Goal: Task Accomplishment & Management: Use online tool/utility

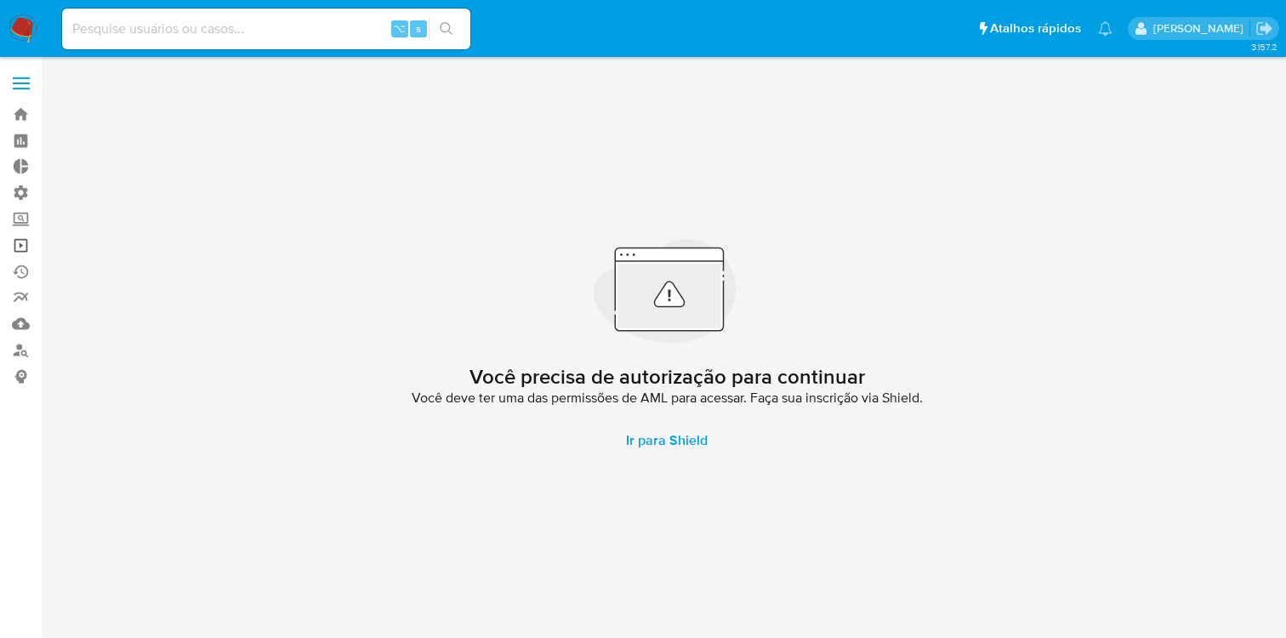
click at [20, 253] on link "Operações em massa" at bounding box center [101, 245] width 202 height 26
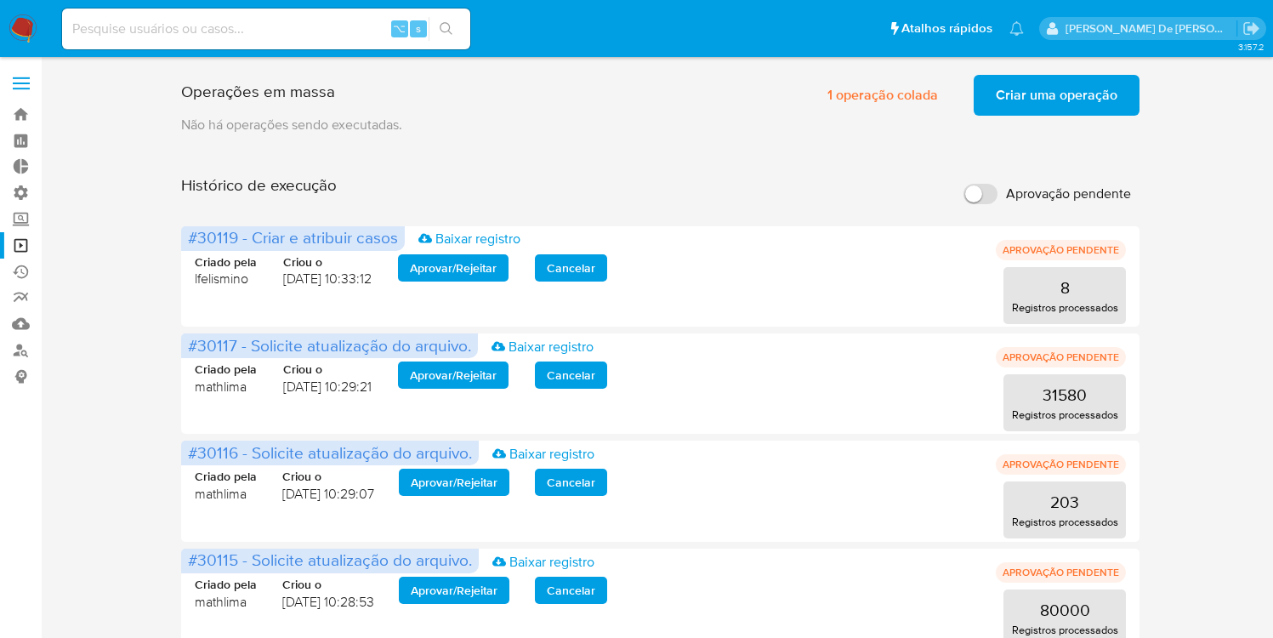
click at [1064, 198] on span "Aprovação pendente" at bounding box center [1068, 193] width 125 height 17
click at [997, 198] on input "Aprovação pendente" at bounding box center [980, 194] width 34 height 20
checkbox input "true"
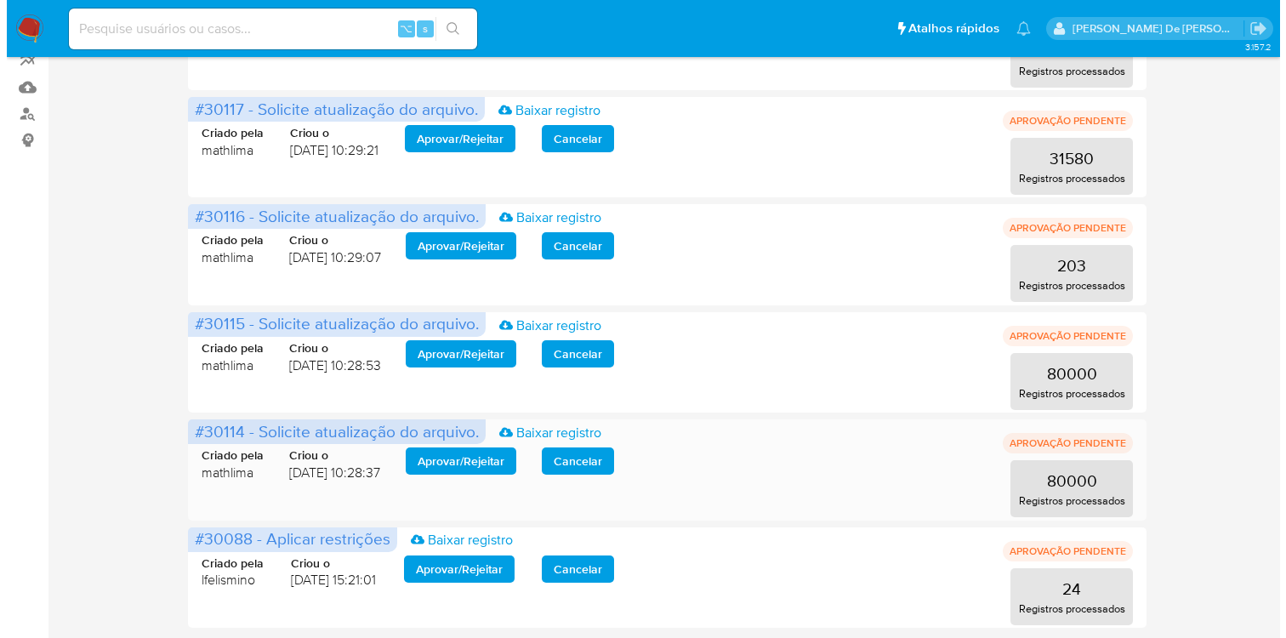
scroll to position [237, 0]
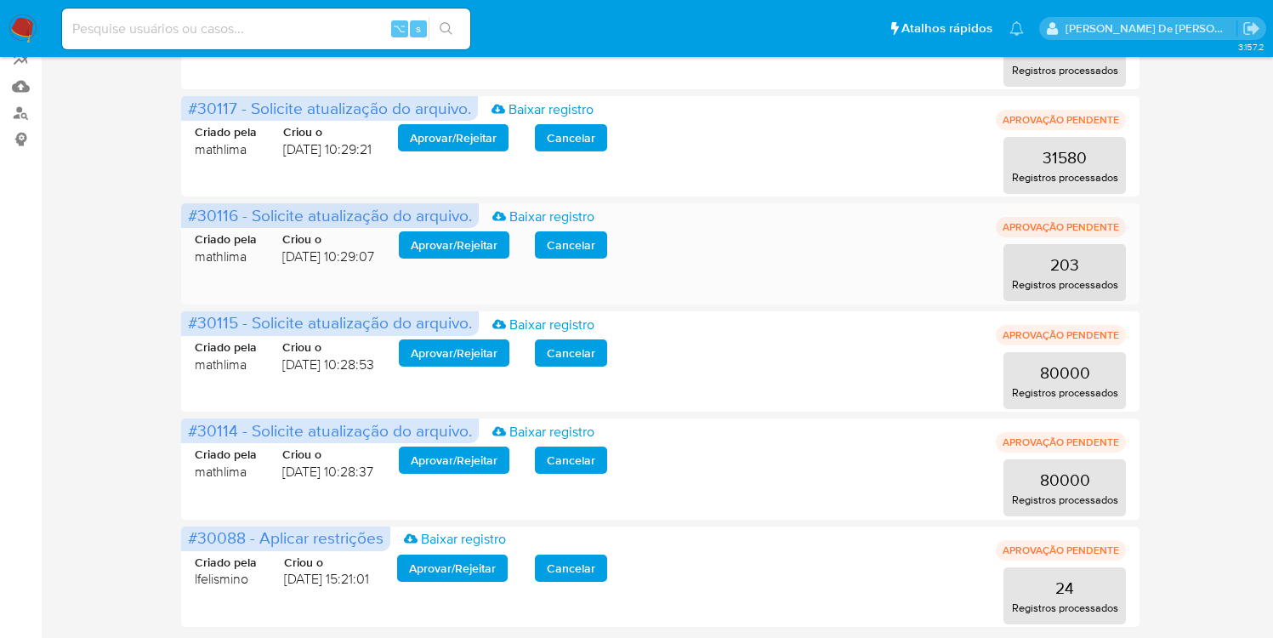
click at [446, 249] on span "Aprovar / Rejeitar" at bounding box center [454, 245] width 87 height 24
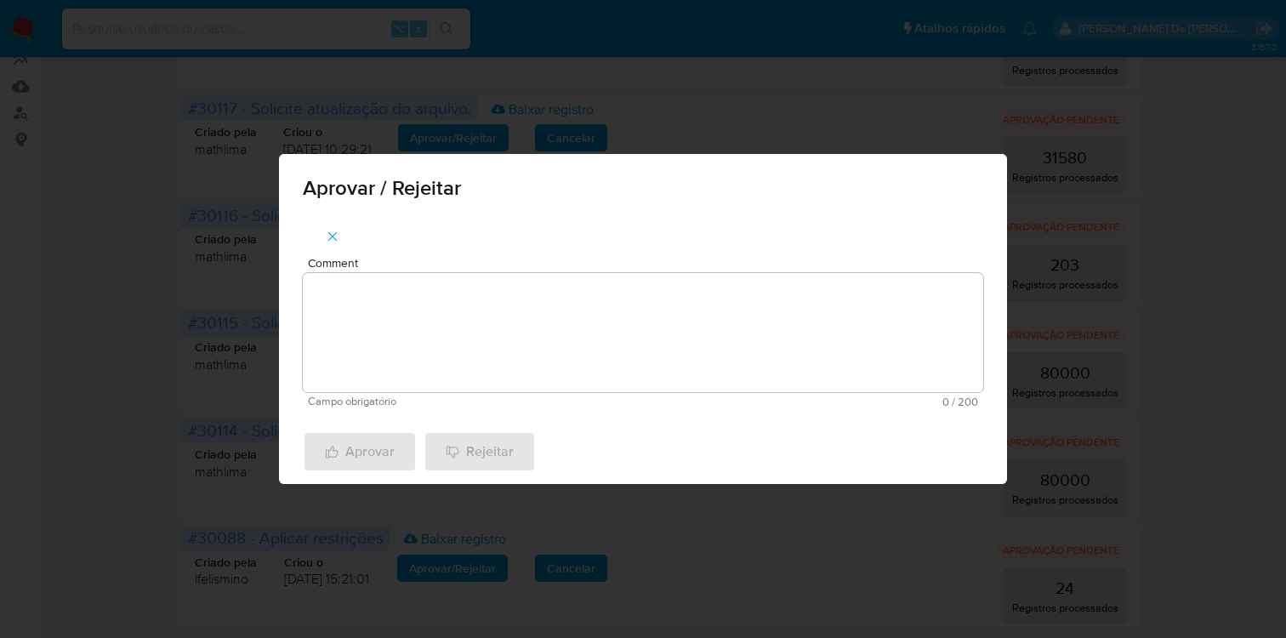
click at [468, 297] on textarea "Comment" at bounding box center [643, 332] width 680 height 119
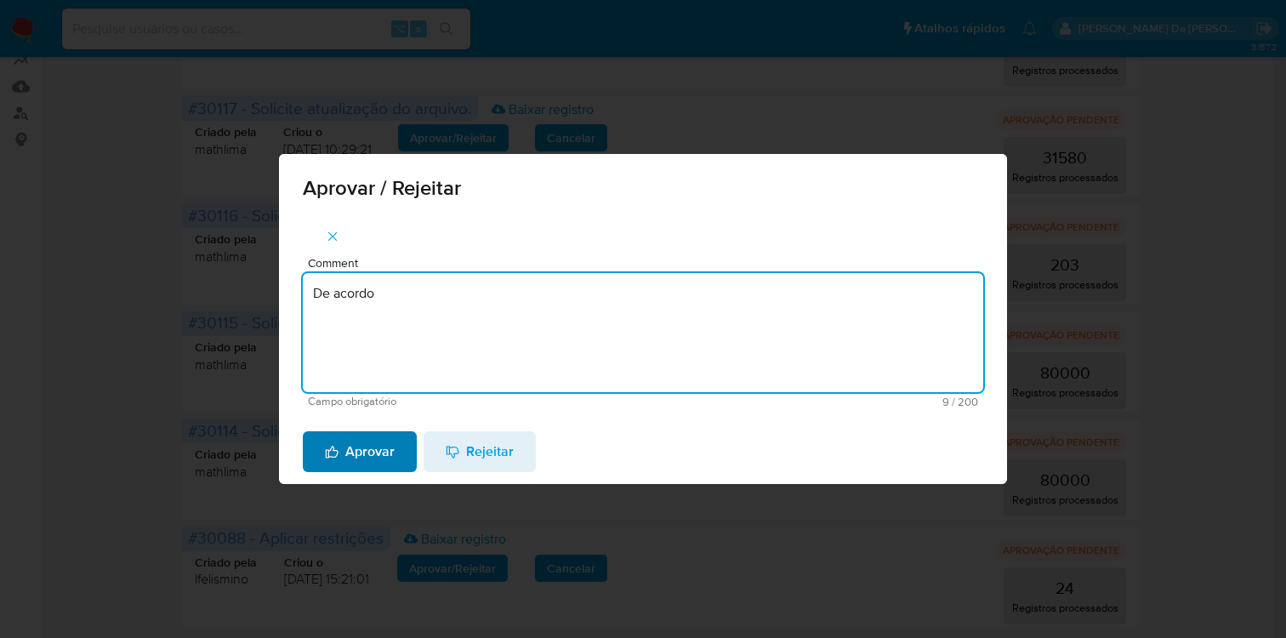
type textarea "De acordo"
click at [370, 453] on span "Aprovar" at bounding box center [360, 451] width 70 height 37
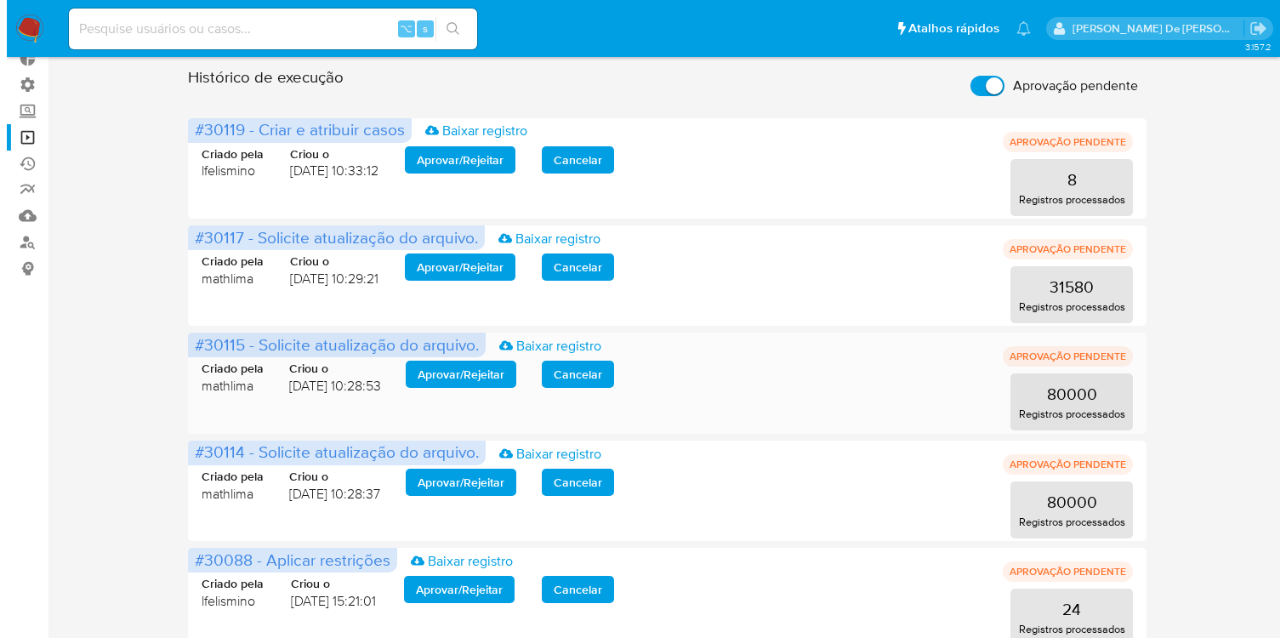
scroll to position [129, 0]
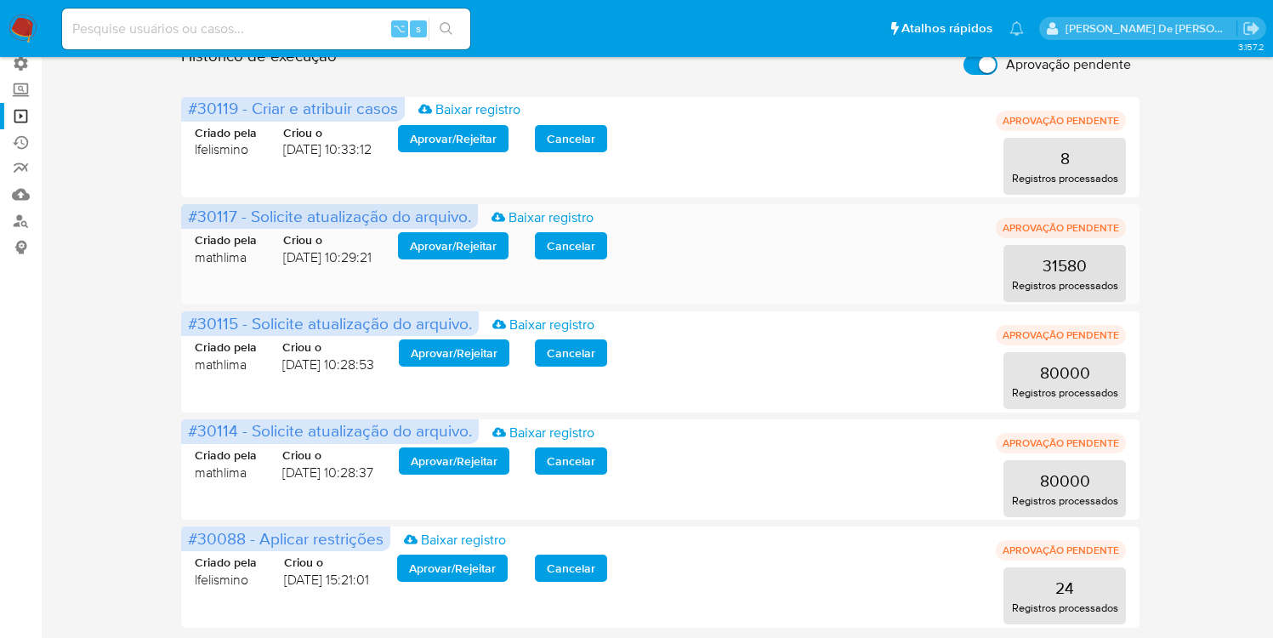
click at [457, 248] on span "Aprovar / Rejeitar" at bounding box center [453, 246] width 87 height 24
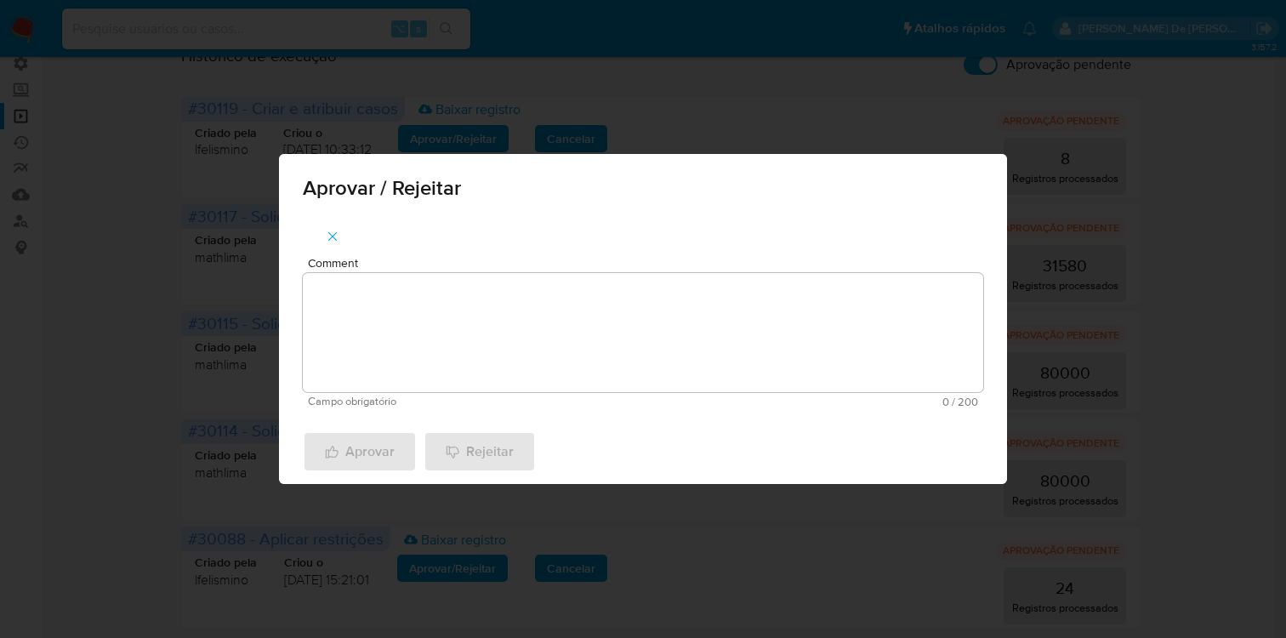
click at [463, 302] on textarea "Comment" at bounding box center [643, 332] width 680 height 119
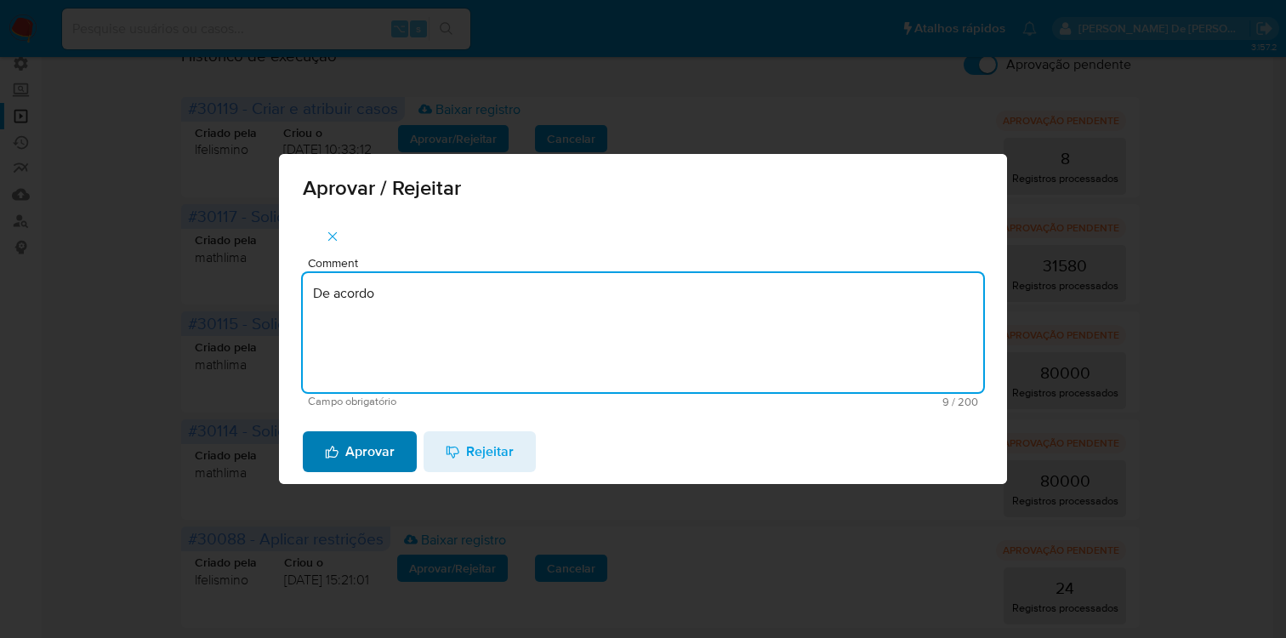
type textarea "De acordo"
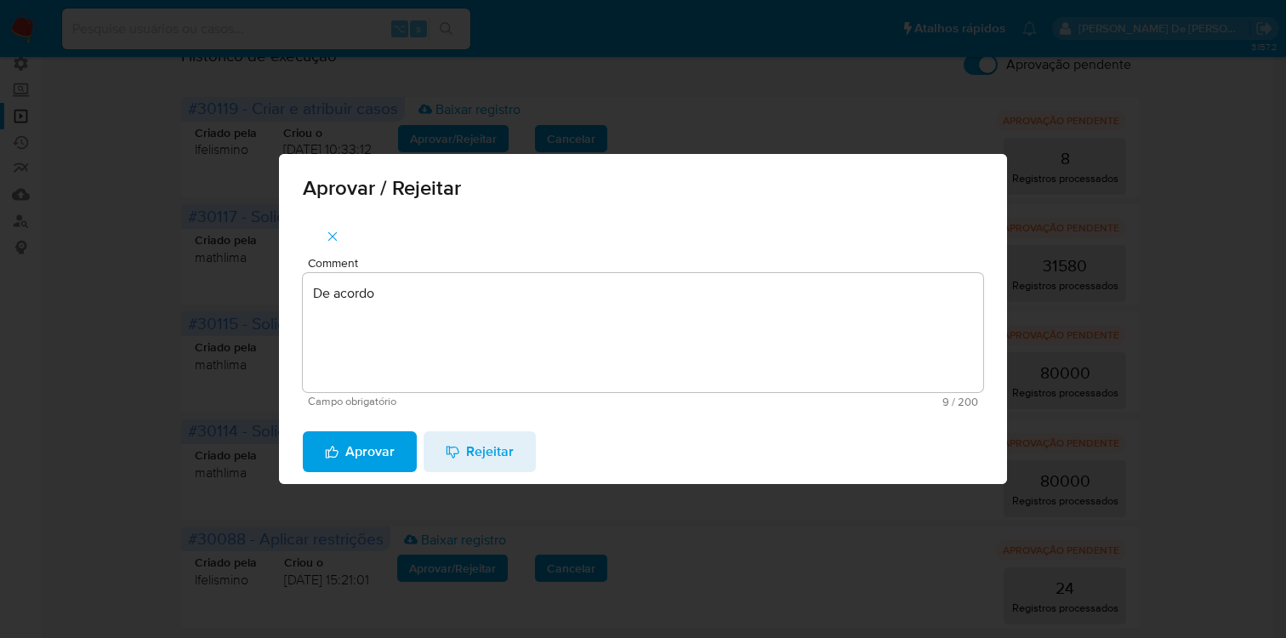
click at [365, 451] on span "Aprovar" at bounding box center [360, 451] width 70 height 37
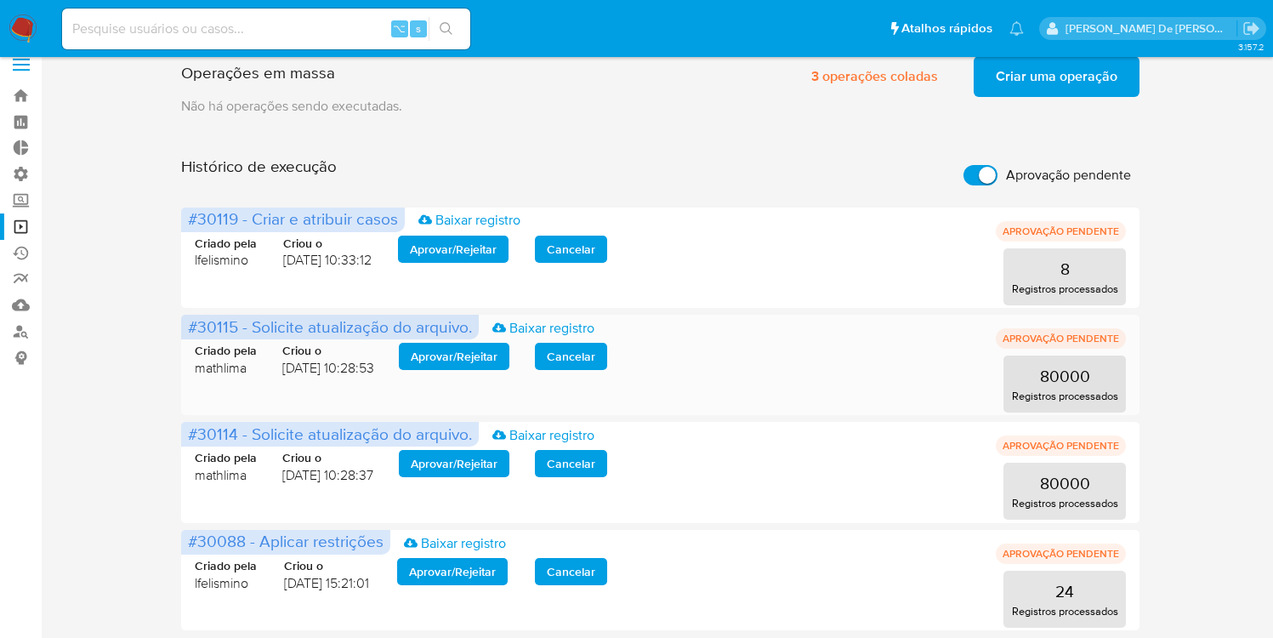
scroll to position [22, 0]
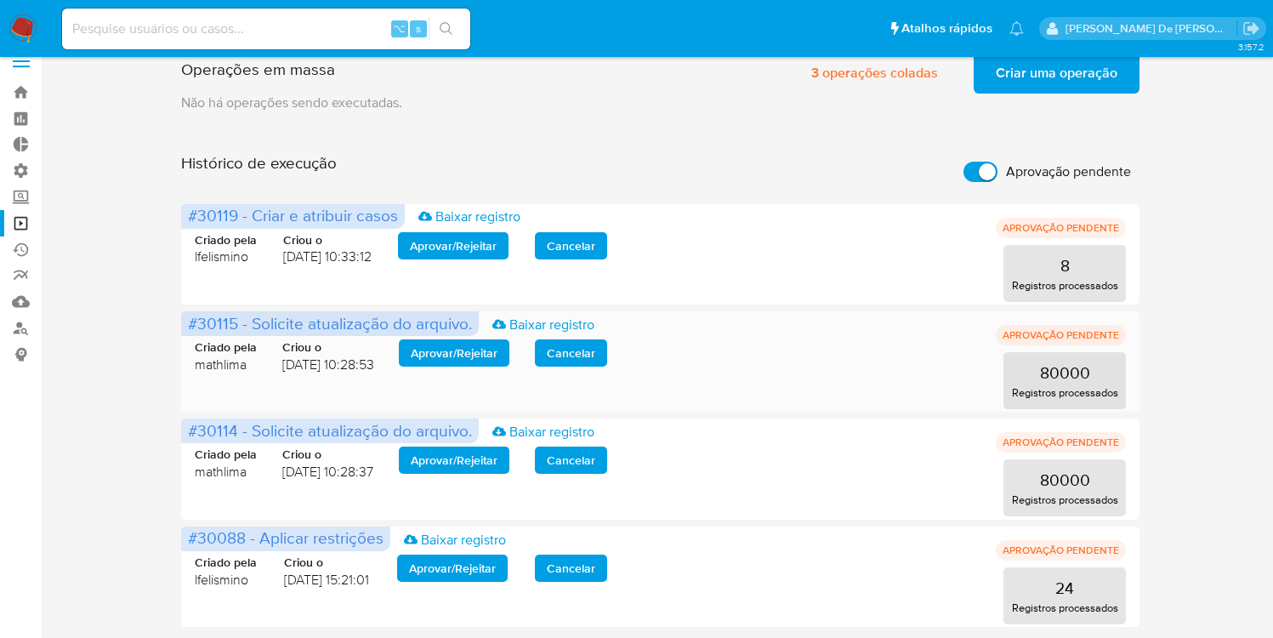
click at [440, 355] on span "Aprovar / Rejeitar" at bounding box center [454, 353] width 87 height 24
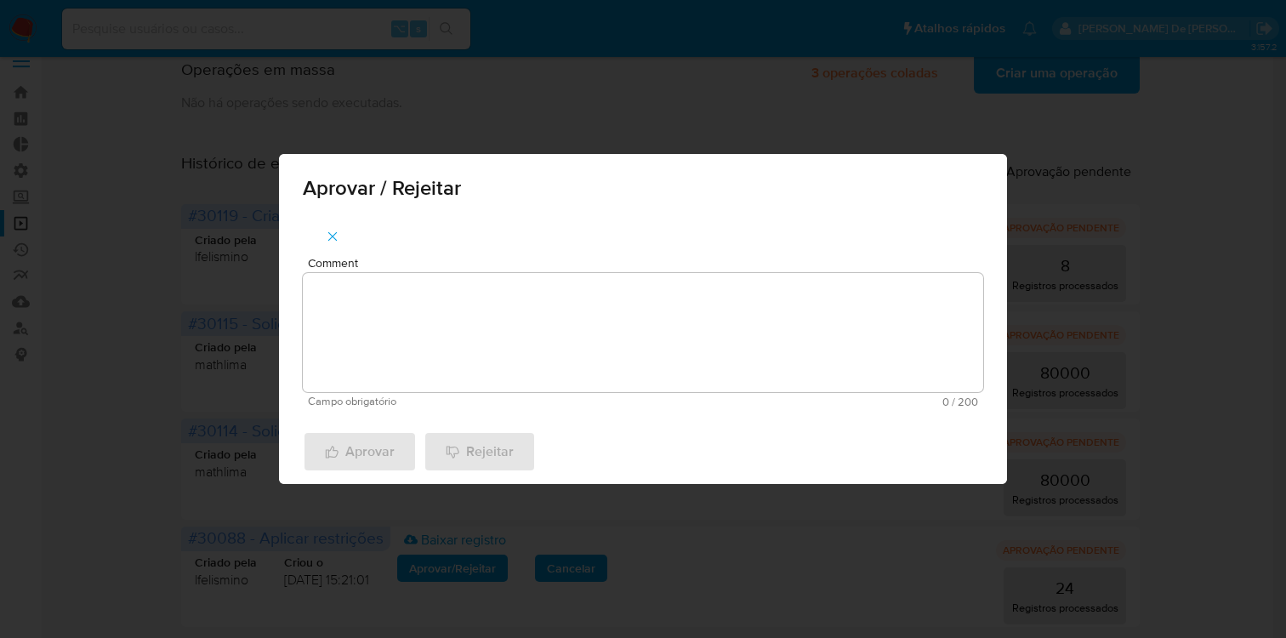
click at [335, 240] on icon "button" at bounding box center [332, 236] width 9 height 9
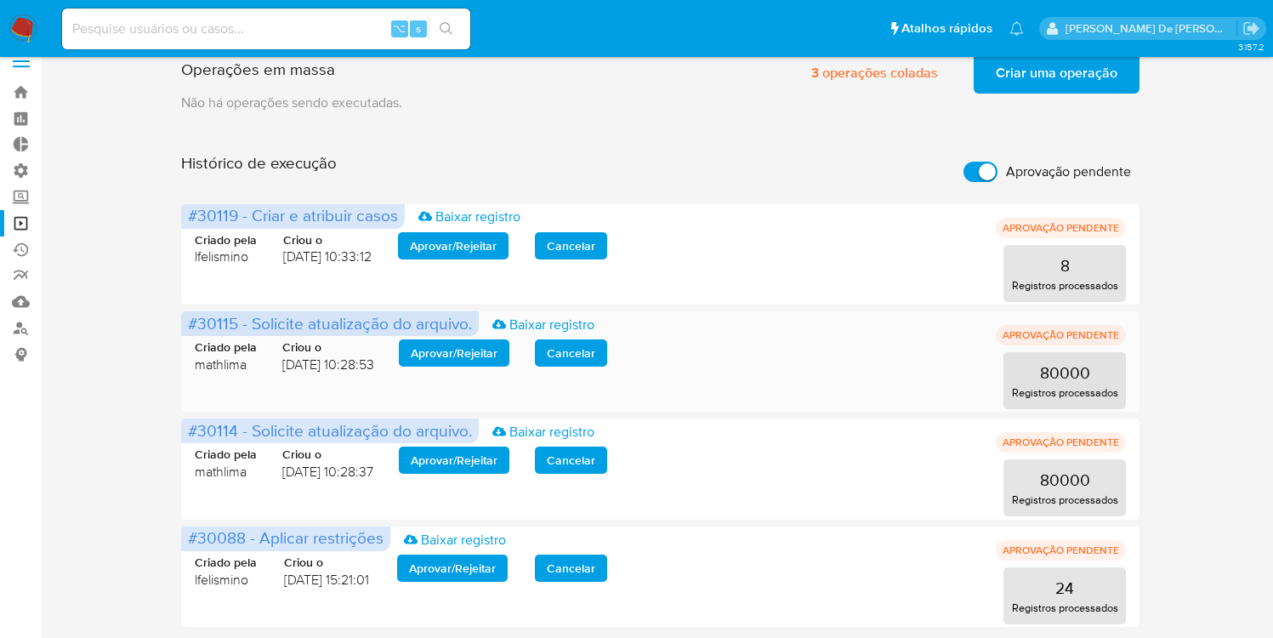
click at [452, 356] on span "Aprovar / Rejeitar" at bounding box center [454, 353] width 87 height 24
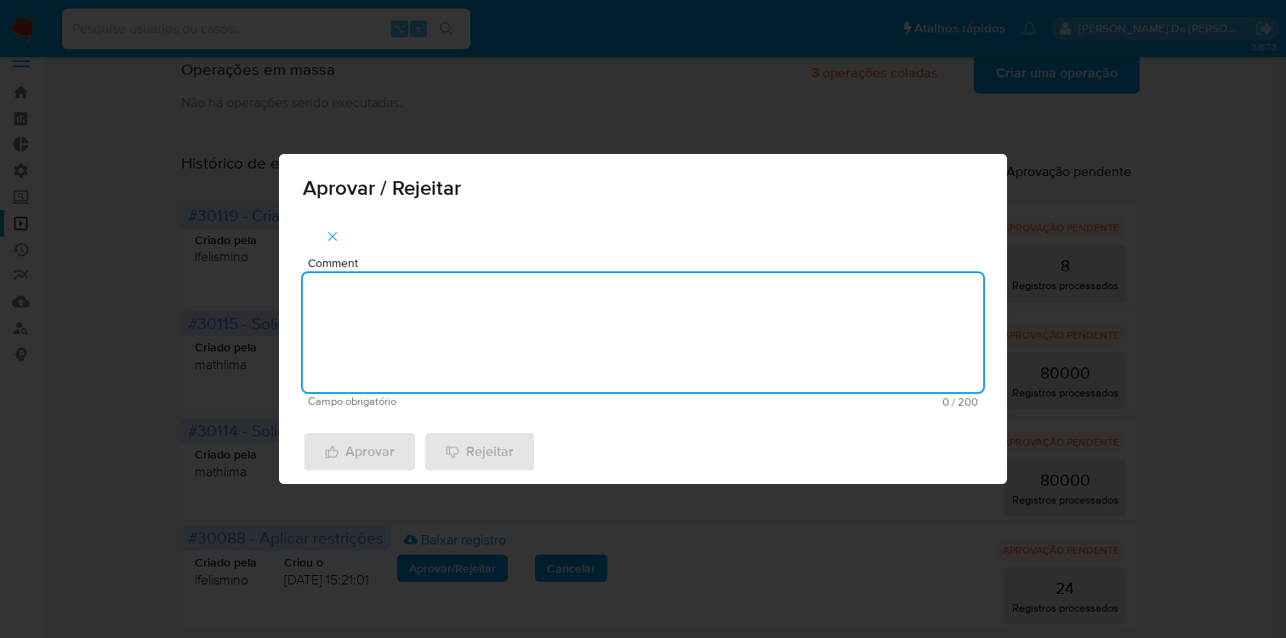
click at [452, 356] on textarea "Comment" at bounding box center [643, 332] width 680 height 119
type textarea "De acordo"
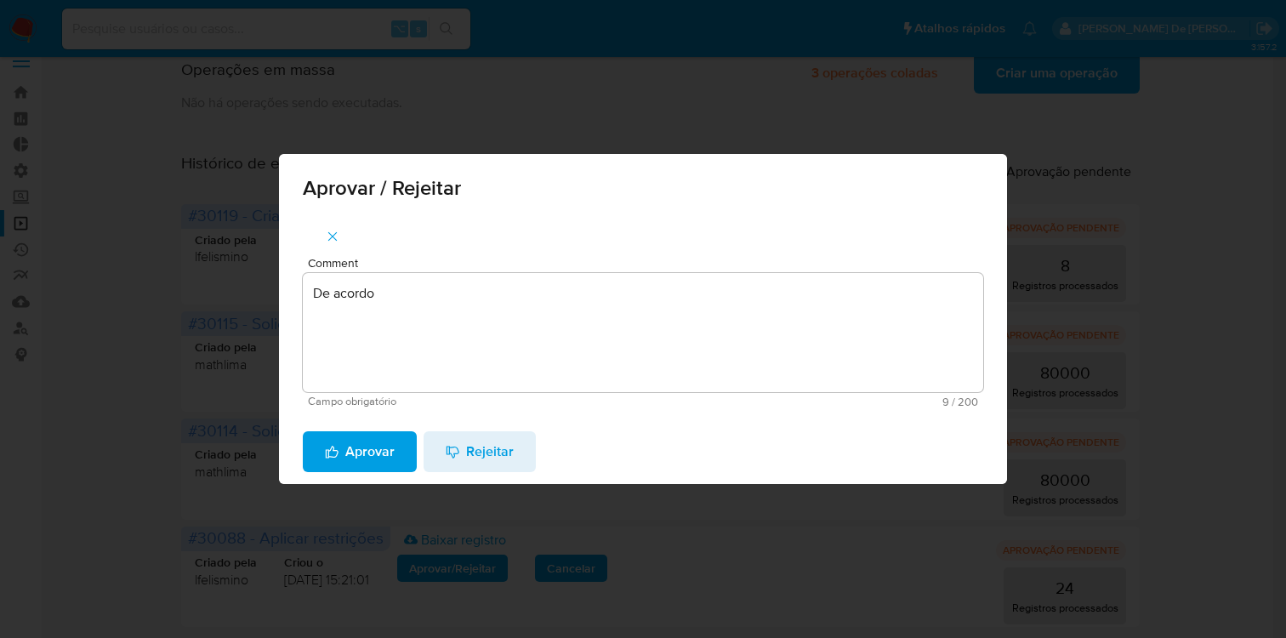
click at [388, 459] on span "Aprovar" at bounding box center [360, 451] width 70 height 37
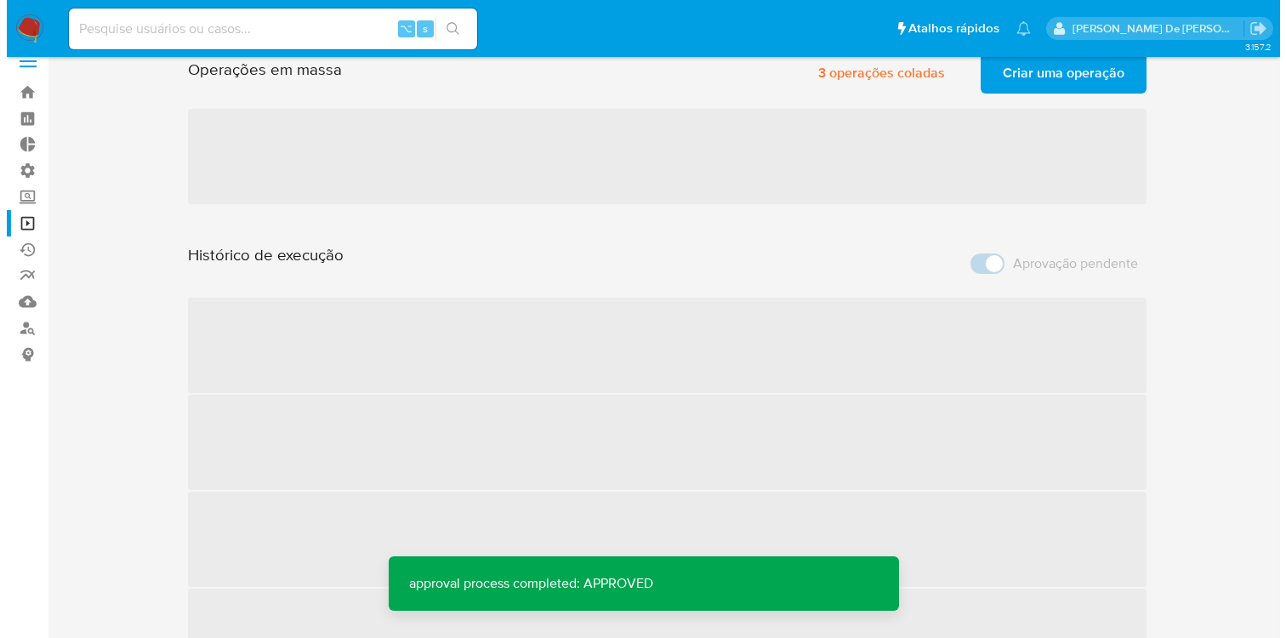
scroll to position [0, 0]
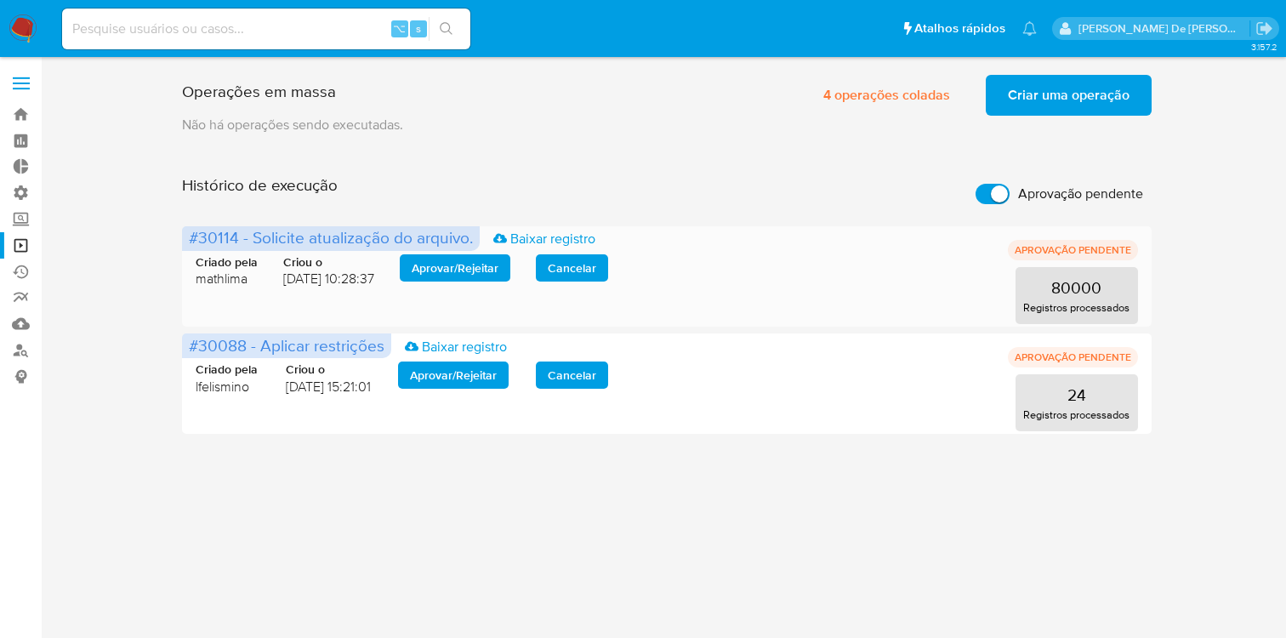
click at [447, 271] on span "Aprovar / Rejeitar" at bounding box center [455, 268] width 87 height 24
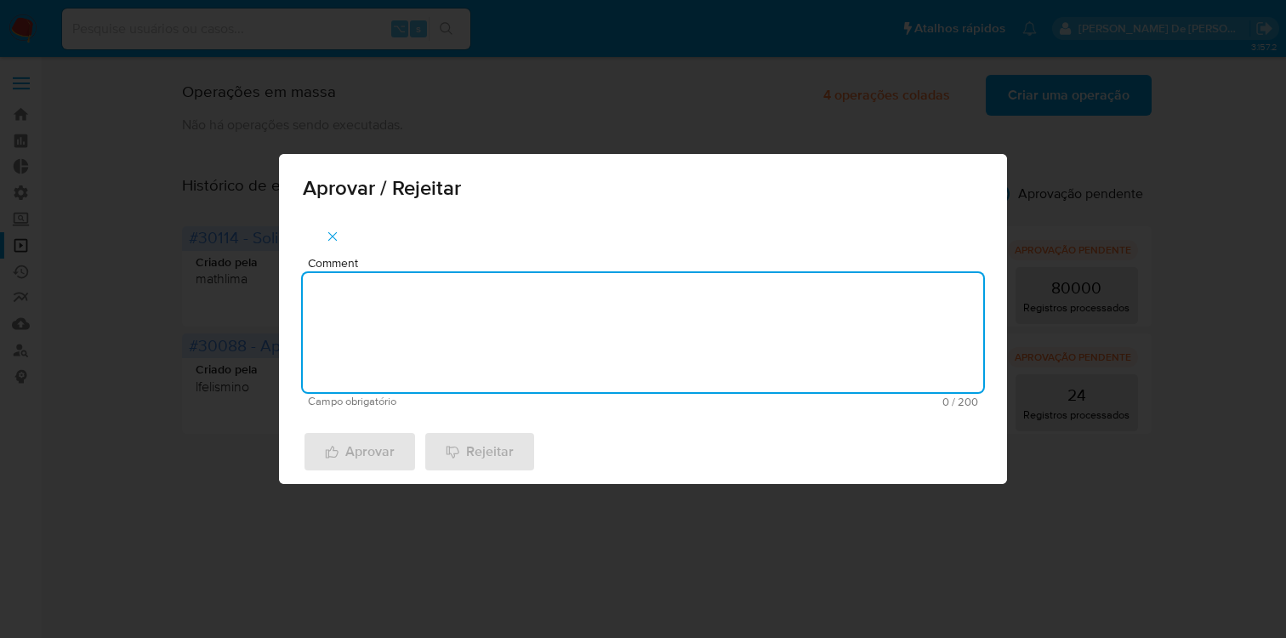
click at [448, 311] on textarea "Comment" at bounding box center [643, 332] width 680 height 119
type textarea "De acordo"
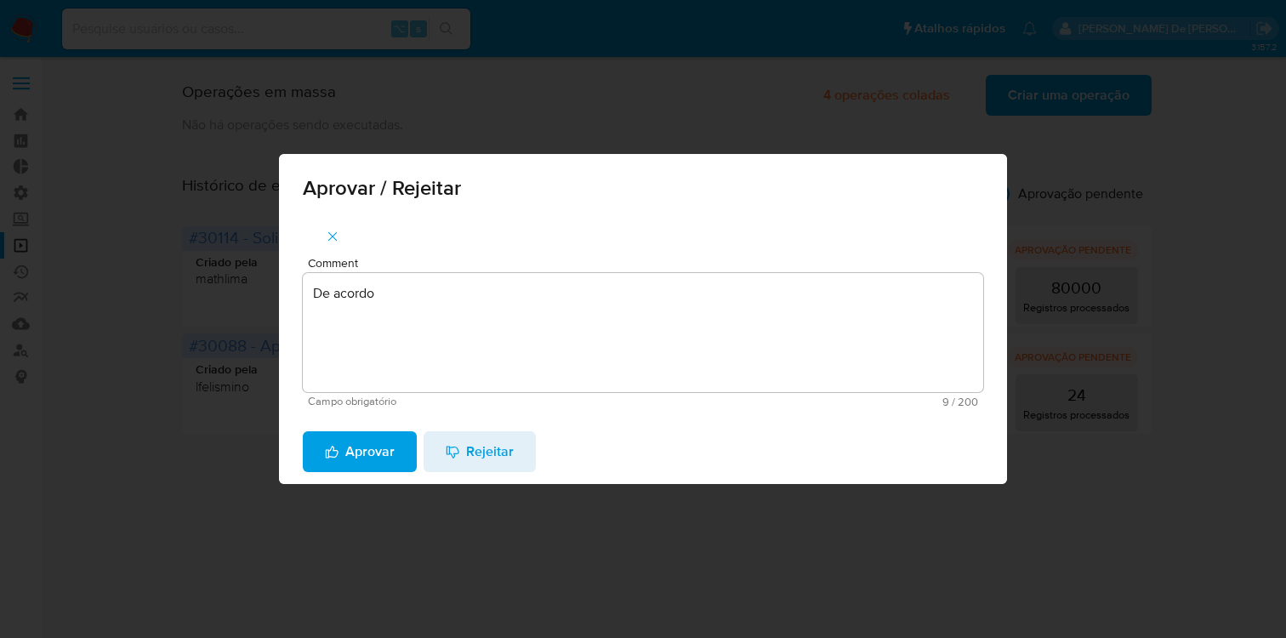
click at [378, 460] on span "Aprovar" at bounding box center [360, 451] width 70 height 37
